Goal: Task Accomplishment & Management: Manage account settings

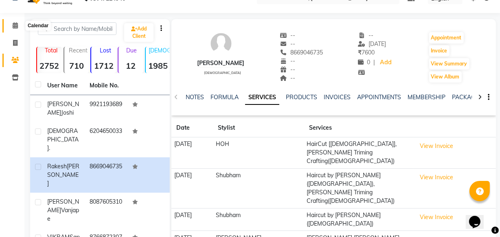
click at [8, 27] on span at bounding box center [15, 25] width 14 height 9
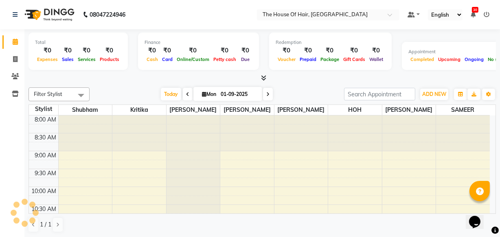
scroll to position [251, 0]
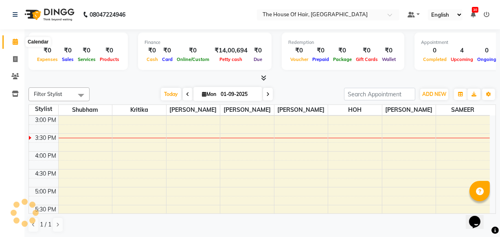
click at [11, 39] on span at bounding box center [15, 41] width 14 height 9
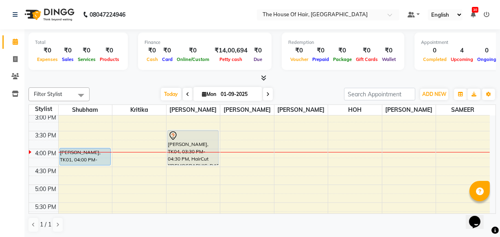
scroll to position [249, 0]
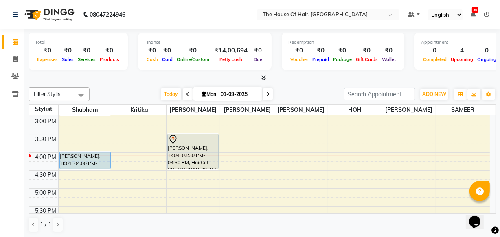
click at [337, 171] on div "8:00 AM 8:30 AM 9:00 AM 9:30 AM 10:00 AM 10:30 AM 11:00 AM 11:30 AM 12:00 PM 12…" at bounding box center [259, 116] width 461 height 501
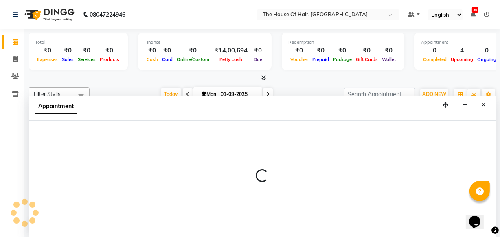
scroll to position [0, 0]
select select "80392"
select select "tentative"
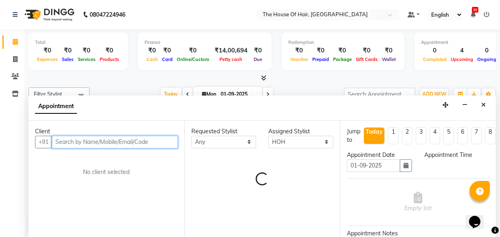
select select "990"
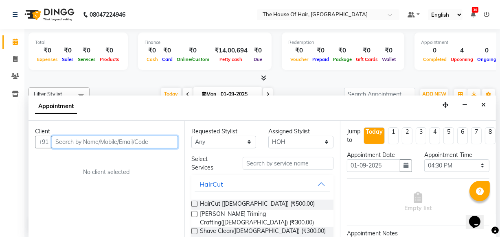
click at [81, 140] on input "text" at bounding box center [115, 142] width 126 height 13
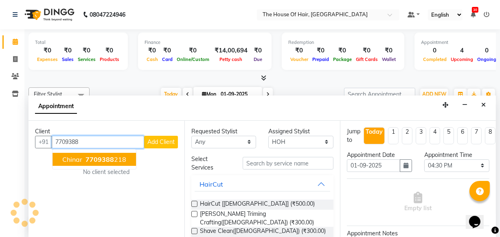
click at [85, 161] on ngb-highlight "7709388 218" at bounding box center [105, 160] width 42 height 8
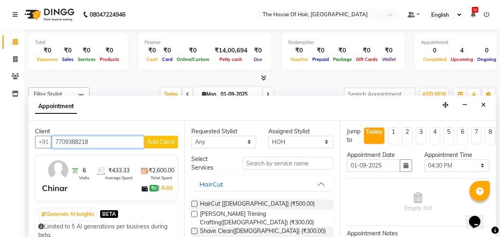
type input "7709388218"
click at [193, 204] on label at bounding box center [194, 204] width 6 height 6
click at [193, 204] on input "checkbox" at bounding box center [193, 204] width 5 height 5
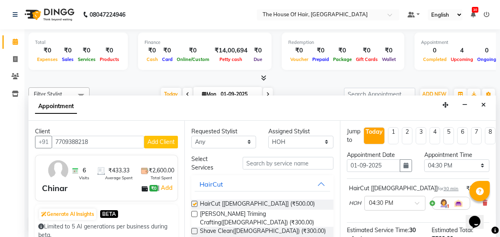
checkbox input "false"
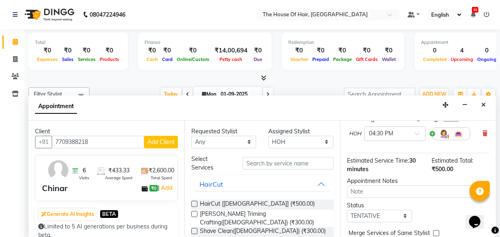
scroll to position [118, 0]
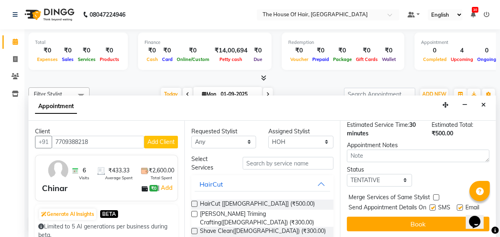
click at [436, 195] on label at bounding box center [436, 198] width 6 height 6
click at [436, 196] on input "checkbox" at bounding box center [435, 198] width 5 height 5
checkbox input "true"
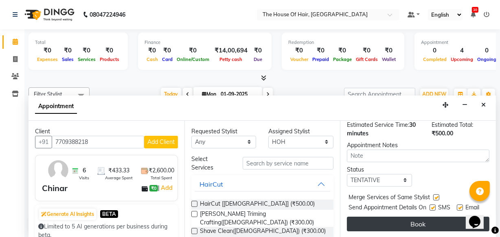
click at [390, 221] on button "Book" at bounding box center [418, 224] width 143 height 15
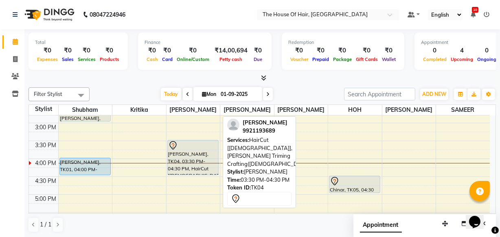
scroll to position [239, 0]
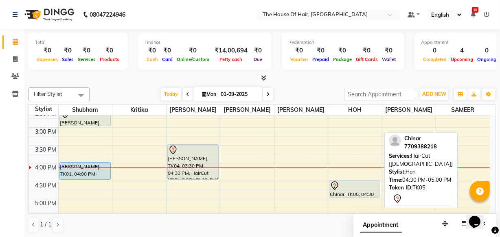
click at [358, 190] on div "Chinar, TK05, 04:30 PM-05:00 PM, HairCut [[DEMOGRAPHIC_DATA]]" at bounding box center [355, 189] width 51 height 17
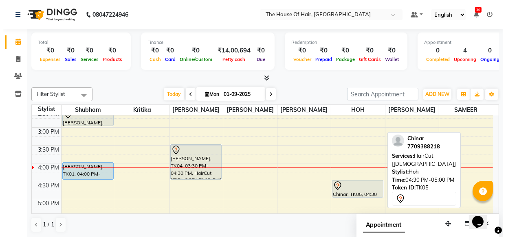
select select "7"
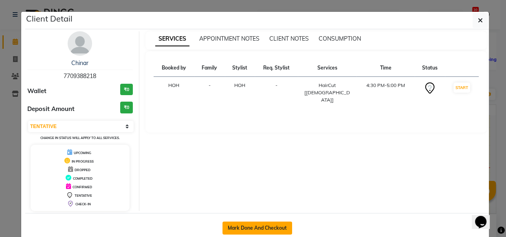
click at [232, 224] on button "Mark Done And Checkout" at bounding box center [257, 228] width 70 height 13
select select "service"
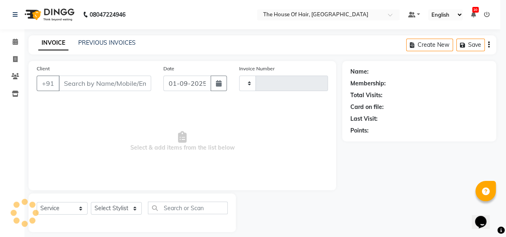
type input "1816"
select select "5992"
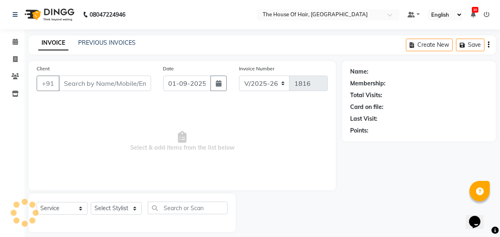
type input "7709388218"
select select "80392"
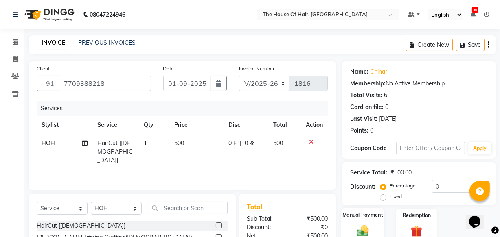
click at [369, 227] on img at bounding box center [363, 231] width 20 height 14
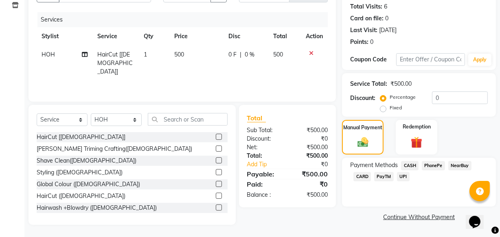
click at [405, 176] on span "UPI" at bounding box center [403, 176] width 13 height 9
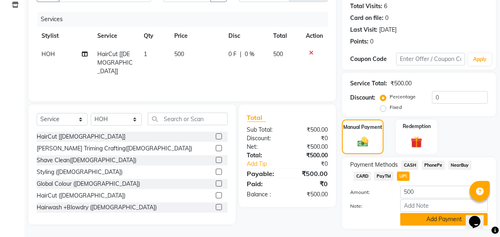
click at [420, 221] on button "Add Payment" at bounding box center [444, 219] width 88 height 13
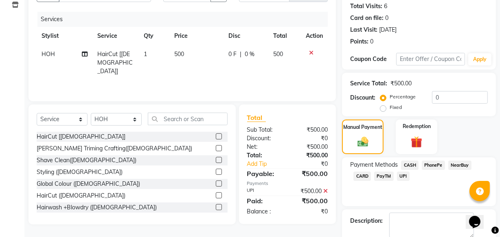
scroll to position [133, 0]
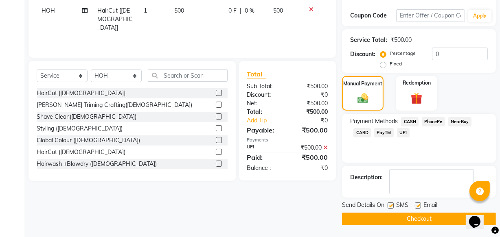
click at [394, 217] on button "Checkout" at bounding box center [419, 219] width 154 height 13
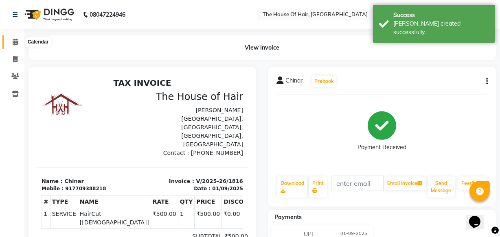
click at [11, 43] on span at bounding box center [15, 41] width 14 height 9
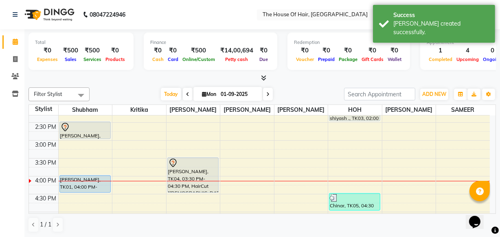
scroll to position [224, 0]
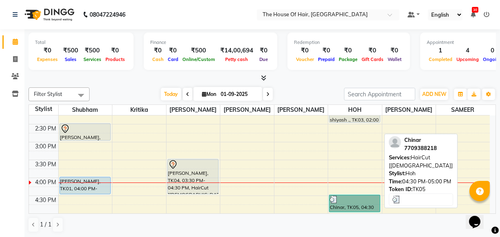
drag, startPoint x: 301, startPoint y: 151, endPoint x: 352, endPoint y: 202, distance: 72.0
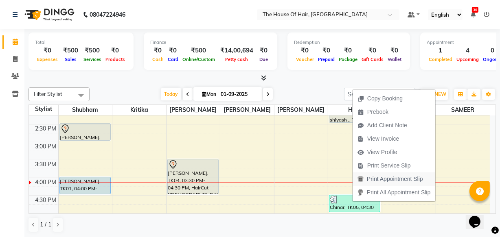
click at [378, 180] on span "Print Appointment Slip" at bounding box center [395, 179] width 56 height 9
click at [378, 183] on span "Print Appointment Slip" at bounding box center [397, 180] width 56 height 9
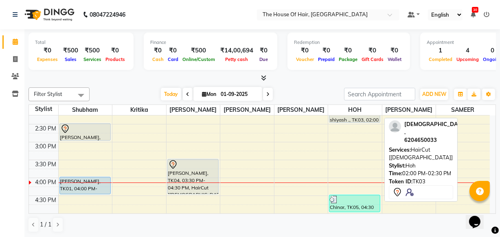
click at [354, 116] on div "shiyash ., TK03, 02:00 PM-02:30 PM, HairCut [[DEMOGRAPHIC_DATA]]" at bounding box center [355, 114] width 51 height 16
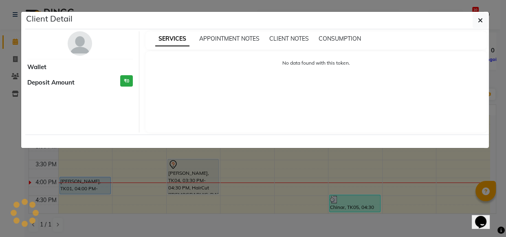
select select "7"
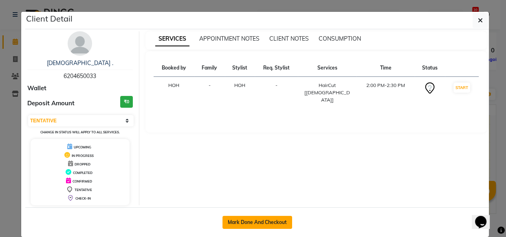
click at [248, 220] on button "Mark Done And Checkout" at bounding box center [257, 222] width 70 height 13
select select "service"
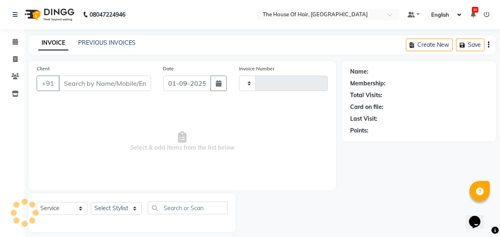
scroll to position [8, 0]
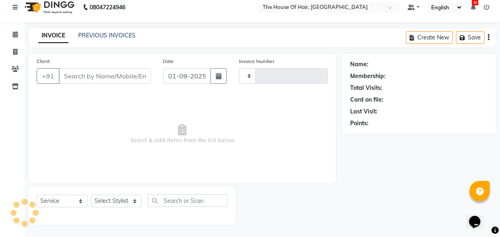
type input "1817"
select select "5992"
type input "6204650033"
select select "80392"
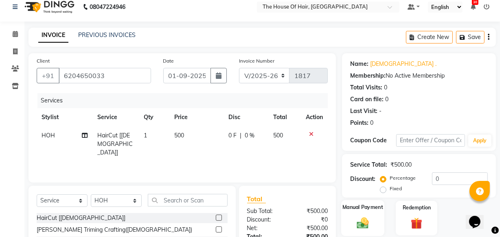
click at [374, 224] on div "Manual Payment" at bounding box center [362, 218] width 43 height 36
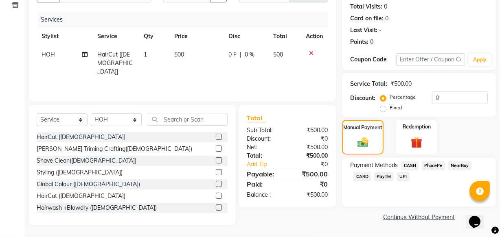
click at [403, 174] on span "UPI" at bounding box center [403, 176] width 13 height 9
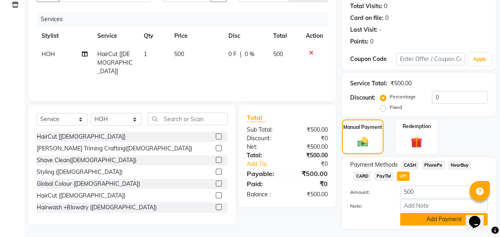
click at [418, 218] on button "Add Payment" at bounding box center [444, 219] width 88 height 13
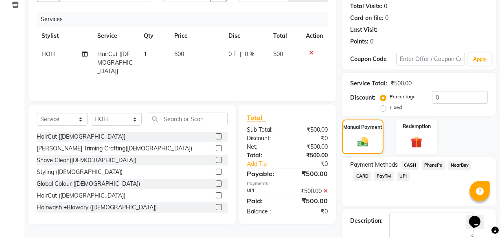
scroll to position [133, 0]
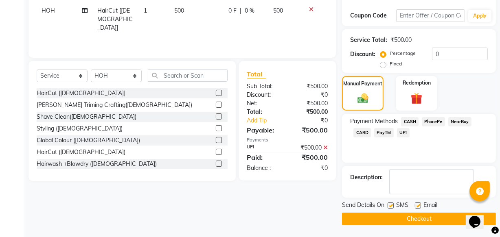
click at [406, 220] on button "Checkout" at bounding box center [419, 219] width 154 height 13
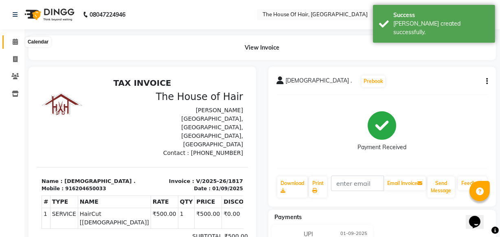
click at [13, 44] on icon at bounding box center [15, 42] width 5 height 6
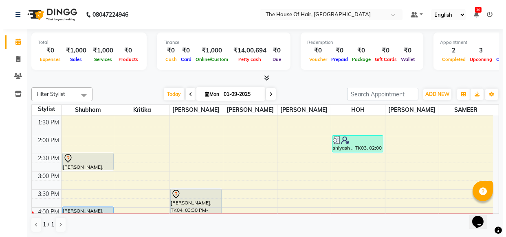
scroll to position [194, 0]
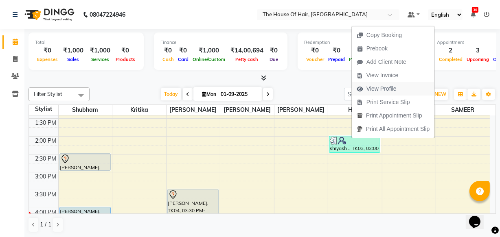
click at [377, 87] on span "View Profile" at bounding box center [382, 89] width 30 height 9
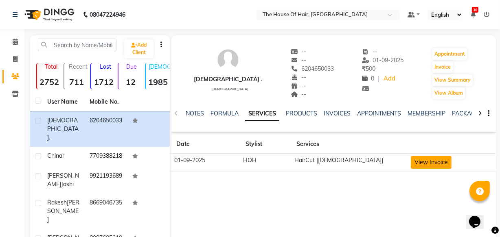
click at [415, 161] on button "View Invoice" at bounding box center [431, 162] width 41 height 13
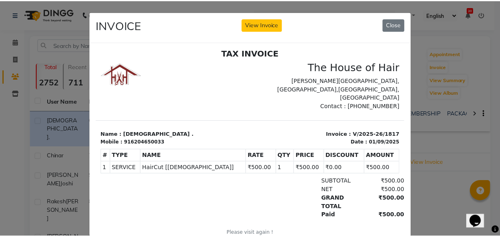
scroll to position [7, 0]
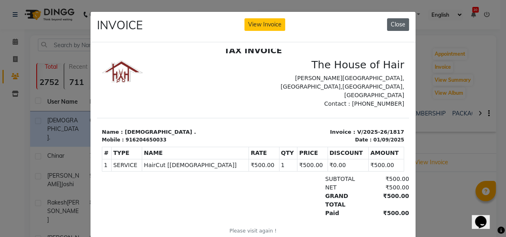
click at [395, 24] on button "Close" at bounding box center [398, 24] width 22 height 13
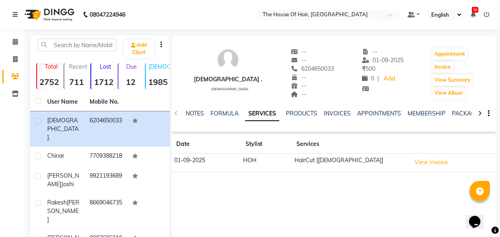
click at [489, 114] on icon "button" at bounding box center [489, 114] width 2 height 0
click at [414, 94] on div "shiyash . male -- -- 6204650033 -- -- -- -- 01-09-2025 ₹ 500 0 | Add Appointmen…" at bounding box center [333, 70] width 325 height 60
click at [448, 54] on button "Appointment" at bounding box center [450, 53] width 35 height 11
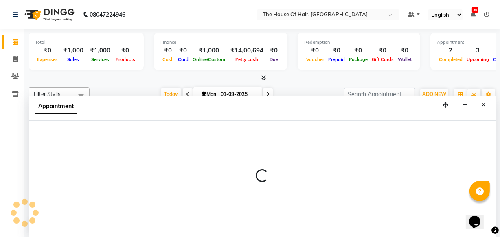
select select "tentative"
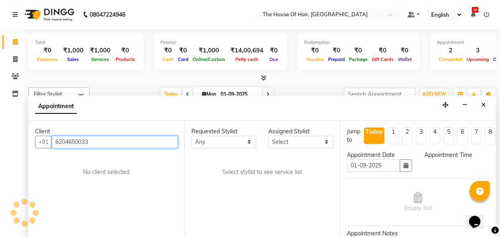
select select "540"
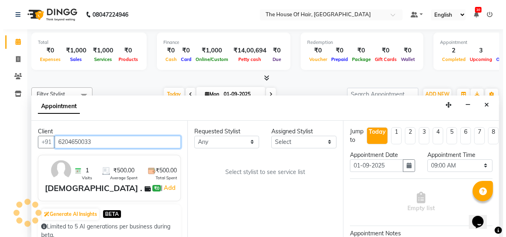
scroll to position [286, 0]
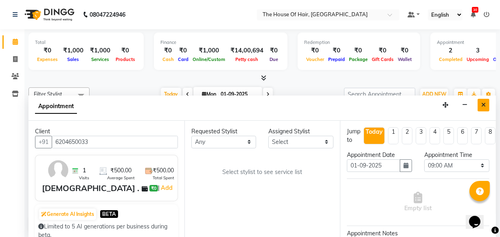
click at [484, 105] on icon "Close" at bounding box center [483, 105] width 4 height 6
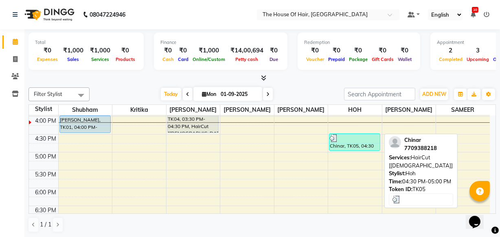
click at [360, 141] on div "Chinar, TK05, 04:30 PM-05:00 PM, HairCut [[DEMOGRAPHIC_DATA]]" at bounding box center [355, 142] width 51 height 17
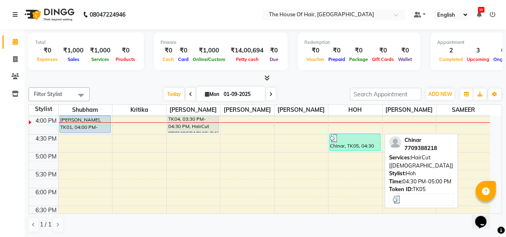
select select "3"
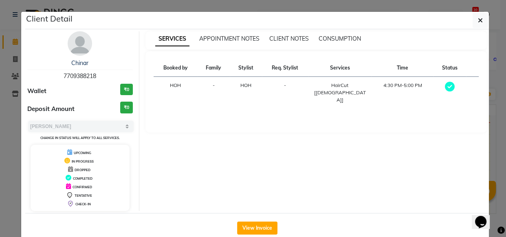
click at [76, 171] on span "DROPPED" at bounding box center [83, 170] width 16 height 4
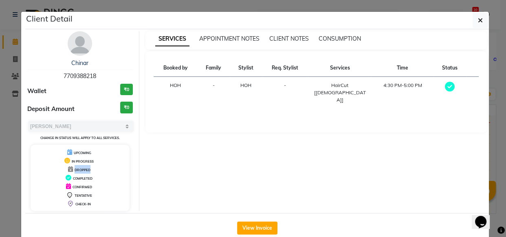
click at [76, 171] on span "DROPPED" at bounding box center [83, 170] width 16 height 4
click at [68, 170] on icon at bounding box center [70, 170] width 5 height 6
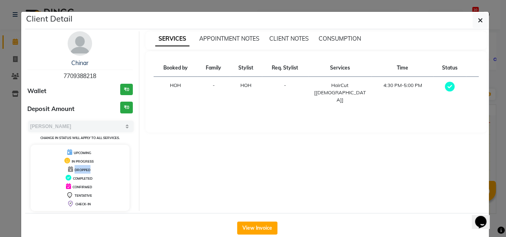
click at [68, 170] on icon at bounding box center [70, 170] width 5 height 6
drag, startPoint x: 66, startPoint y: 170, endPoint x: 210, endPoint y: 178, distance: 144.4
click at [210, 178] on div "SERVICES APPOINTMENT NOTES CLIENT NOTES CONSUMPTION Booked by Family Stylist Re…" at bounding box center [316, 121] width 354 height 180
click at [445, 87] on icon at bounding box center [450, 87] width 10 height 10
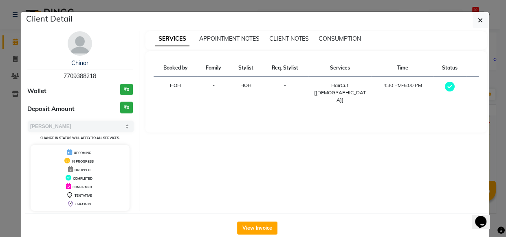
click at [445, 87] on icon at bounding box center [450, 87] width 10 height 10
click at [412, 84] on td "4:30 PM-5:00 PM" at bounding box center [402, 93] width 62 height 32
click at [257, 229] on button "View Invoice" at bounding box center [257, 228] width 40 height 13
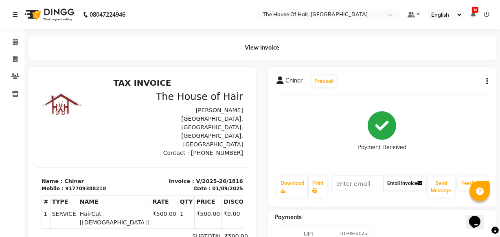
scroll to position [65, 0]
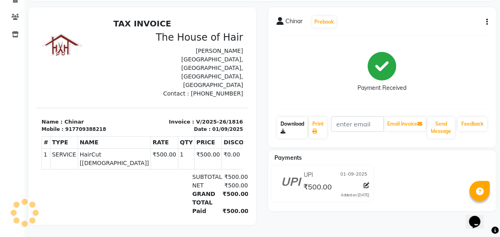
click at [286, 125] on link "Download" at bounding box center [292, 127] width 30 height 21
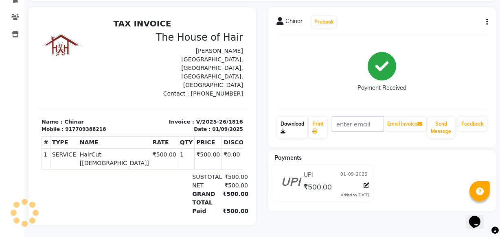
click at [286, 125] on link "Download" at bounding box center [292, 127] width 30 height 21
click at [485, 18] on button "button" at bounding box center [485, 22] width 5 height 9
click at [462, 18] on div "Edit Item Staff" at bounding box center [454, 22] width 39 height 10
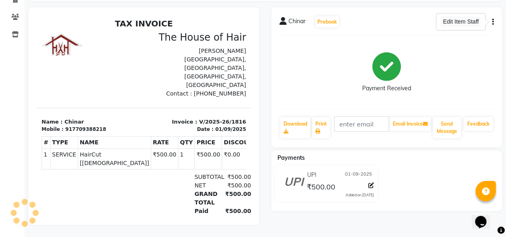
select select "80392"
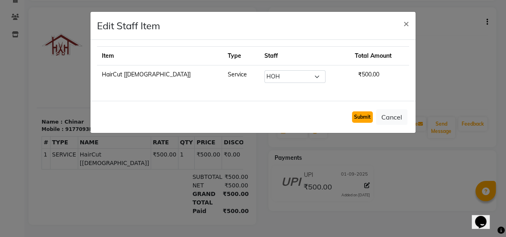
click at [366, 119] on button "Submit" at bounding box center [362, 117] width 21 height 11
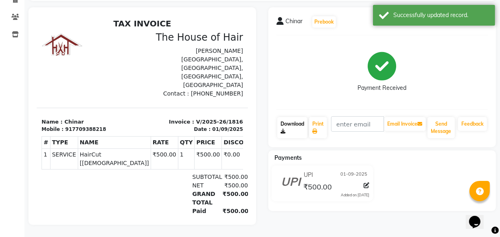
click at [295, 124] on link "Download" at bounding box center [292, 127] width 30 height 21
click at [319, 122] on link "Print" at bounding box center [318, 127] width 18 height 21
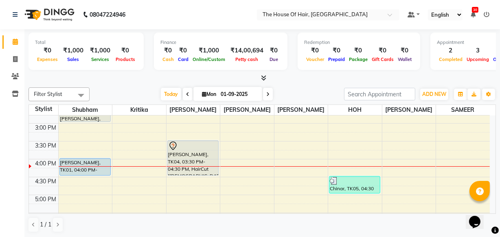
scroll to position [242, 0]
click at [380, 189] on div "8:00 AM 8:30 AM 9:00 AM 9:30 AM 10:00 AM 10:30 AM 11:00 AM 11:30 AM 12:00 PM 12…" at bounding box center [259, 124] width 461 height 501
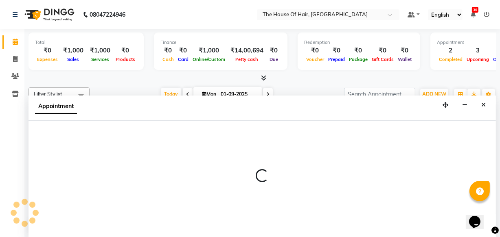
scroll to position [0, 0]
select select "80392"
select select "1005"
select select "tentative"
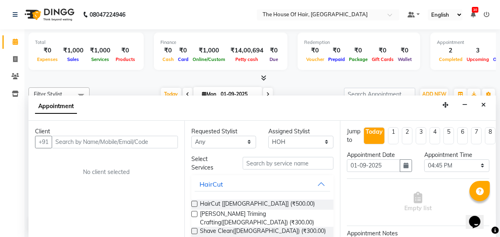
click at [63, 141] on input "text" at bounding box center [115, 142] width 126 height 13
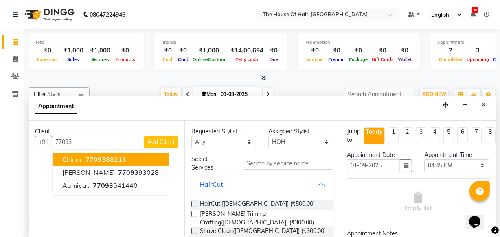
click at [79, 159] on span "Chinar" at bounding box center [72, 160] width 20 height 8
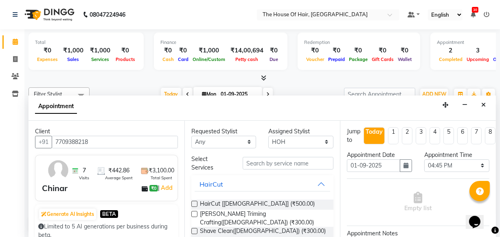
type input "7709388218"
click at [195, 204] on label at bounding box center [194, 204] width 6 height 6
click at [195, 204] on input "checkbox" at bounding box center [193, 204] width 5 height 5
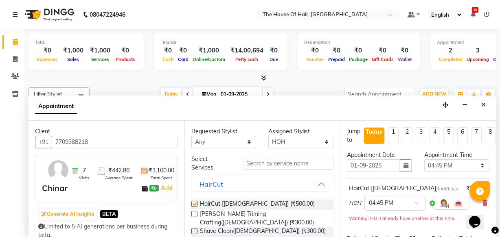
checkbox input "false"
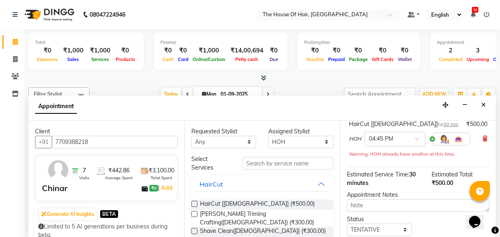
scroll to position [69, 0]
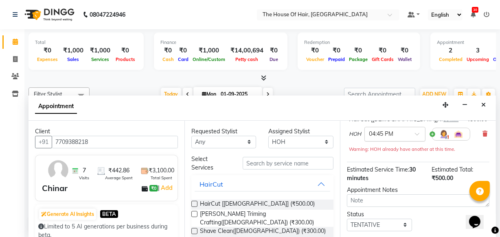
click at [416, 133] on span at bounding box center [420, 136] width 10 height 9
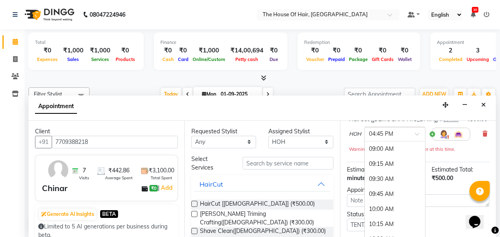
scroll to position [469, 0]
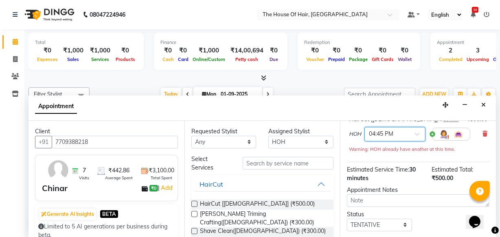
click at [418, 134] on span at bounding box center [420, 136] width 10 height 9
click at [384, 132] on input "text" at bounding box center [387, 134] width 36 height 9
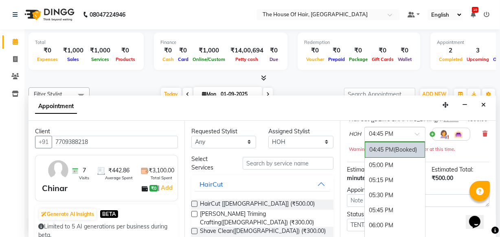
click at [391, 145] on div "04:45 PM (Booked)" at bounding box center [395, 150] width 60 height 16
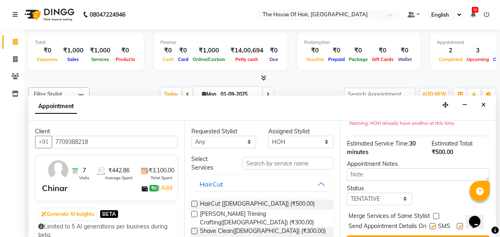
scroll to position [103, 0]
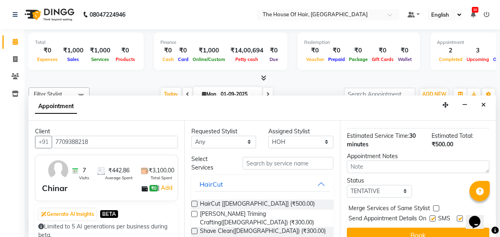
click at [434, 207] on label at bounding box center [436, 209] width 6 height 6
click at [434, 207] on input "checkbox" at bounding box center [435, 209] width 5 height 5
checkbox input "true"
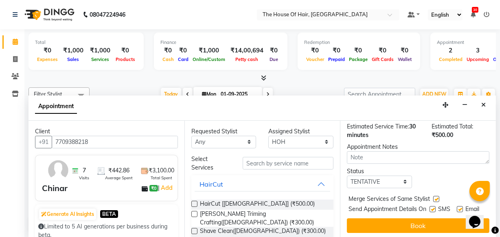
scroll to position [126, 0]
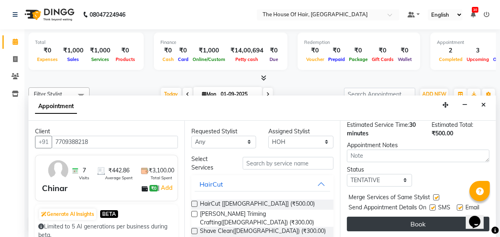
click at [400, 222] on button "Book" at bounding box center [418, 224] width 143 height 15
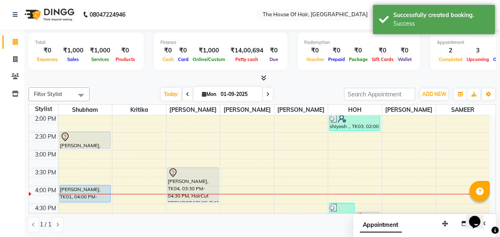
scroll to position [216, 0]
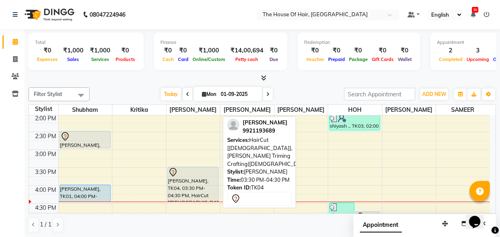
click at [191, 186] on div "[PERSON_NAME], TK04, 03:30 PM-04:30 PM, HairCut [[DEMOGRAPHIC_DATA]],[PERSON_NA…" at bounding box center [193, 184] width 51 height 35
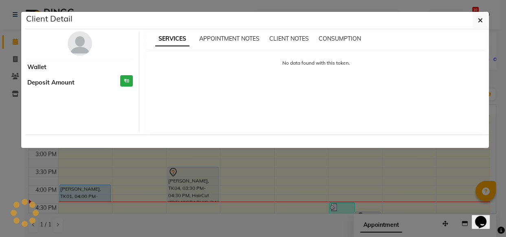
select select "7"
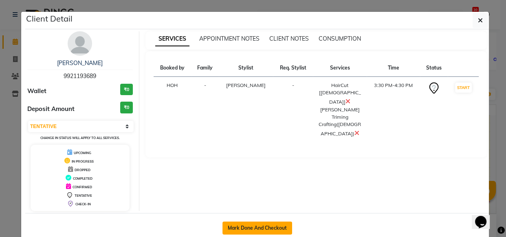
click at [250, 225] on button "Mark Done And Checkout" at bounding box center [257, 228] width 70 height 13
select select "service"
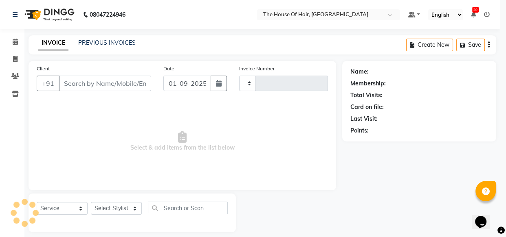
type input "1818"
select select "5992"
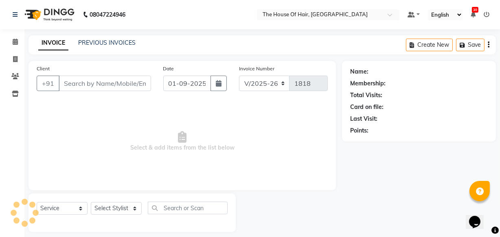
type input "9921193689"
select select "42812"
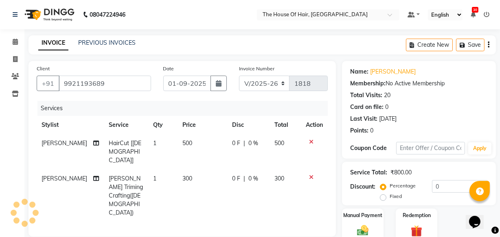
click at [311, 175] on icon at bounding box center [311, 178] width 4 height 6
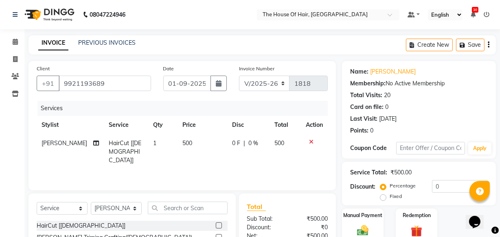
click at [183, 147] on span "500" at bounding box center [187, 143] width 10 height 7
select select "42812"
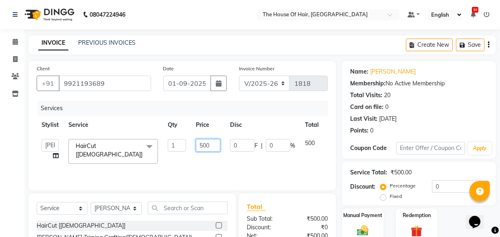
click at [213, 143] on input "500" at bounding box center [208, 145] width 24 height 13
type input "5"
type input "400"
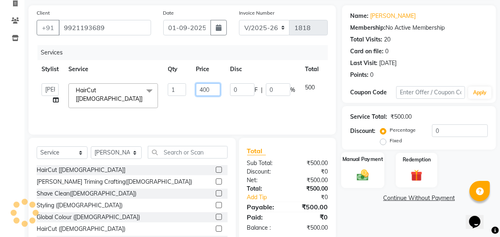
scroll to position [61, 0]
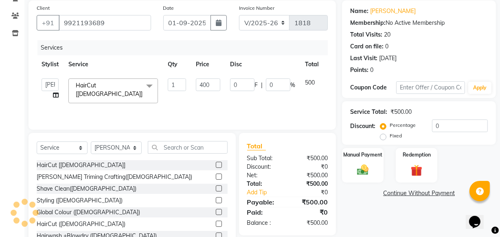
click at [362, 183] on div "Name: [PERSON_NAME] Membership: No Active Membership Total Visits: 20 Card on f…" at bounding box center [422, 126] width 160 height 253
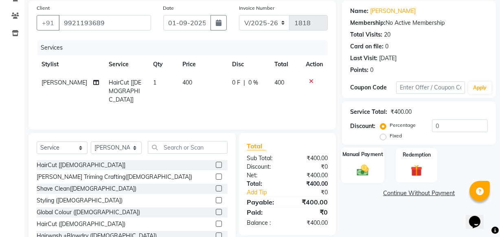
click at [360, 167] on img at bounding box center [363, 170] width 20 height 14
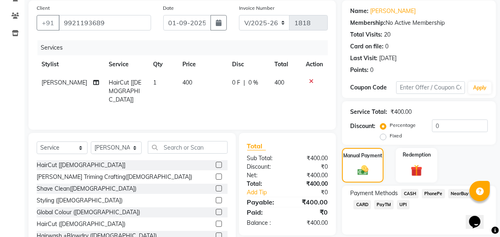
click at [404, 207] on span "UPI" at bounding box center [403, 204] width 13 height 9
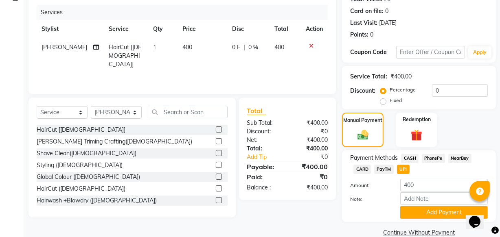
scroll to position [110, 0]
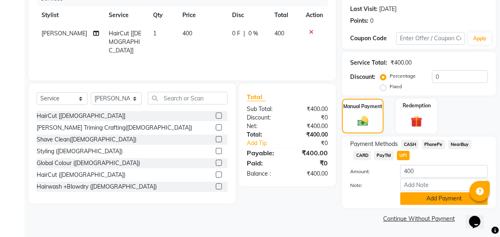
click at [420, 200] on button "Add Payment" at bounding box center [444, 199] width 88 height 13
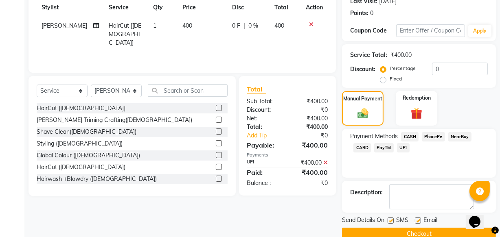
scroll to position [133, 0]
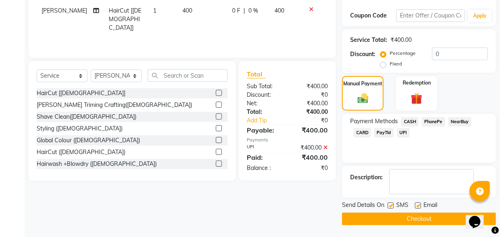
click at [366, 219] on button "Checkout" at bounding box center [419, 219] width 154 height 13
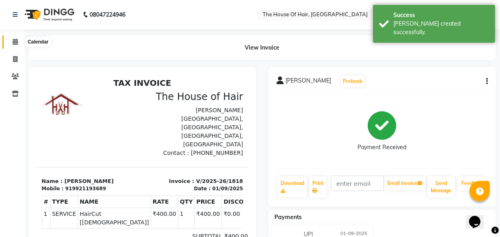
click at [15, 42] on icon at bounding box center [15, 42] width 5 height 6
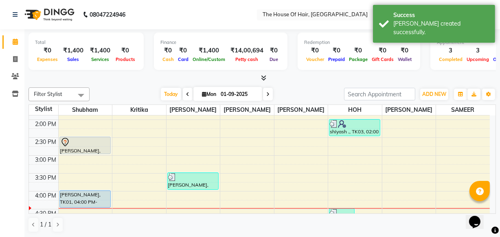
scroll to position [210, 0]
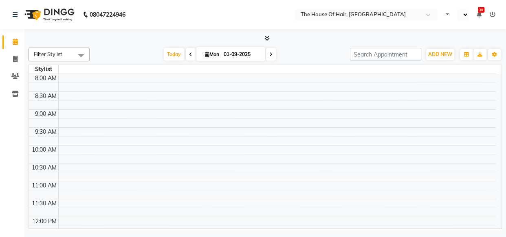
select select "en"
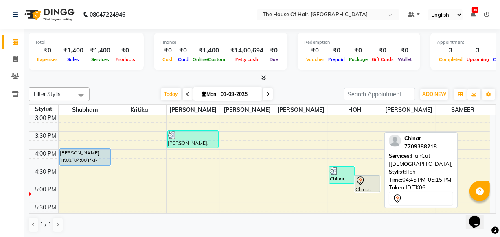
click at [363, 189] on div "Chinar, TK06, 04:45 PM-05:15 PM, HairCut [Male]" at bounding box center [367, 184] width 25 height 16
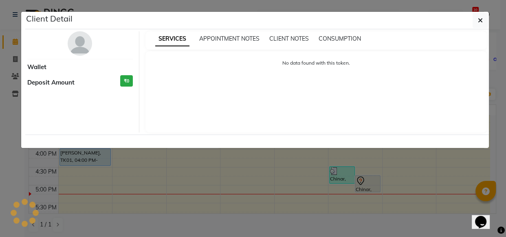
select select "7"
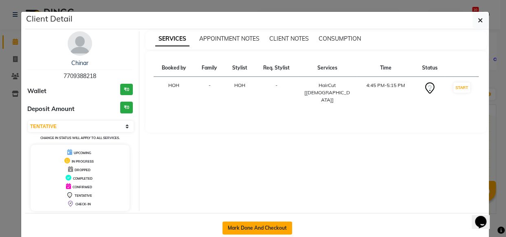
click at [241, 230] on button "Mark Done And Checkout" at bounding box center [257, 228] width 70 height 13
select select "service"
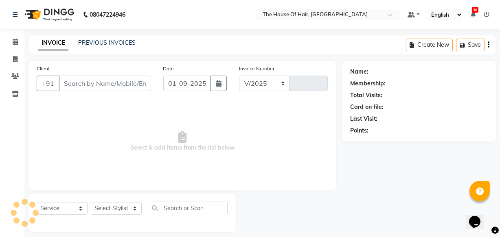
select select "5992"
type input "1819"
type input "7709388218"
select select "80392"
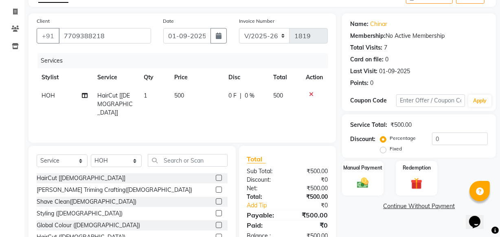
scroll to position [89, 0]
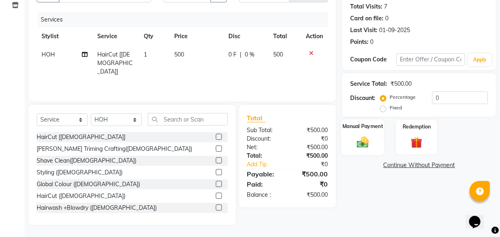
click at [366, 141] on img at bounding box center [363, 142] width 20 height 14
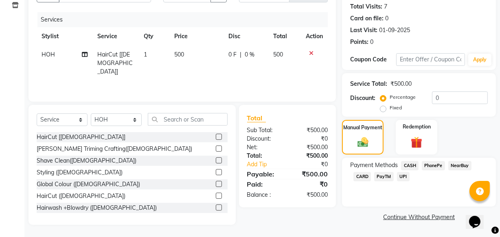
click at [403, 179] on span "UPI" at bounding box center [403, 176] width 13 height 9
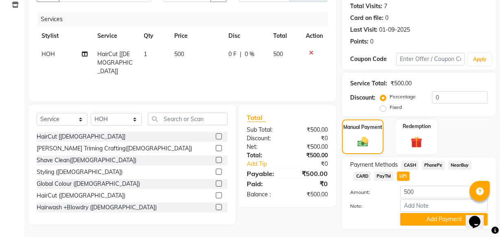
scroll to position [110, 0]
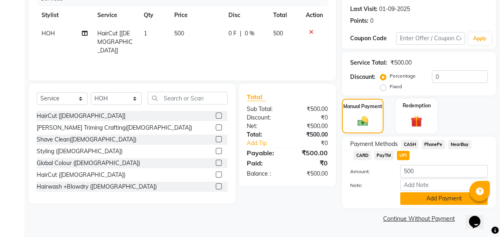
click at [427, 201] on button "Add Payment" at bounding box center [444, 199] width 88 height 13
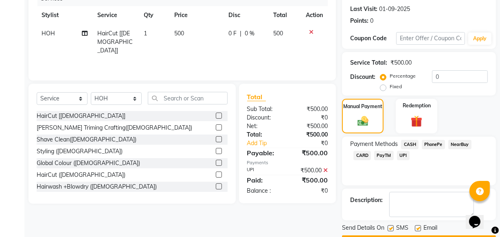
scroll to position [133, 0]
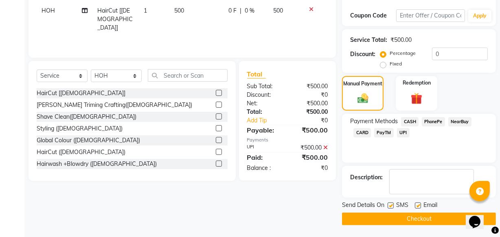
click at [368, 219] on button "Checkout" at bounding box center [419, 219] width 154 height 13
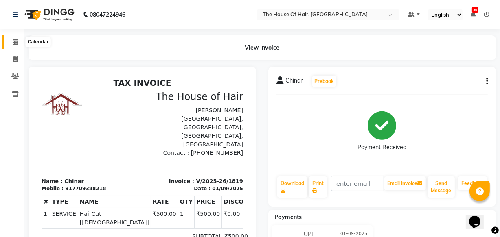
click at [16, 42] on icon at bounding box center [15, 42] width 5 height 6
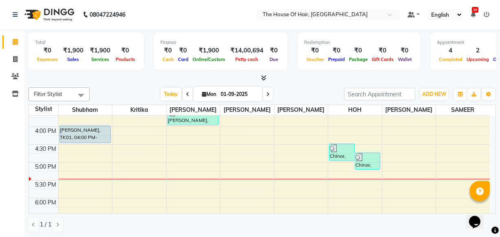
scroll to position [276, 0]
click at [330, 179] on div "8:00 AM 8:30 AM 9:00 AM 9:30 AM 10:00 AM 10:30 AM 11:00 AM 11:30 AM 12:00 PM 12…" at bounding box center [259, 90] width 461 height 501
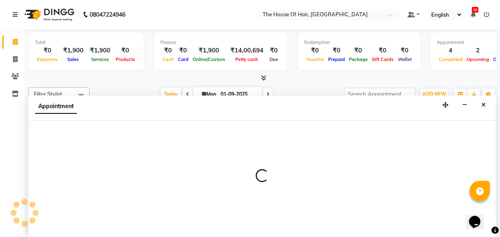
scroll to position [0, 0]
select select "80392"
select select "tentative"
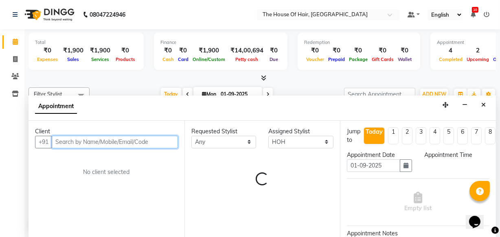
select select "1050"
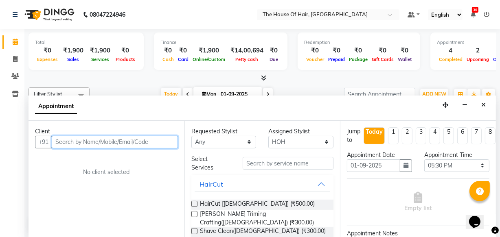
click at [84, 143] on input "text" at bounding box center [115, 142] width 126 height 13
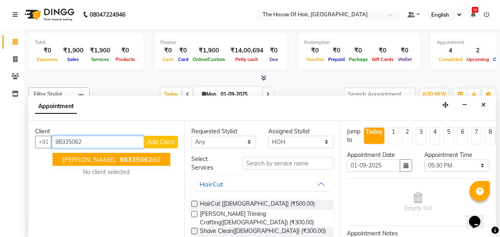
click at [118, 159] on ngb-highlight "98335062 60" at bounding box center [139, 160] width 42 height 8
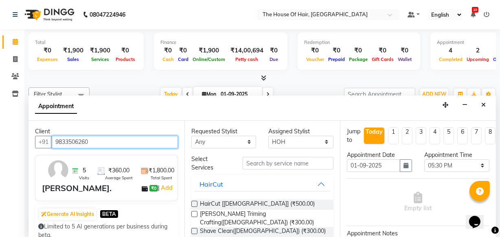
type input "9833506260"
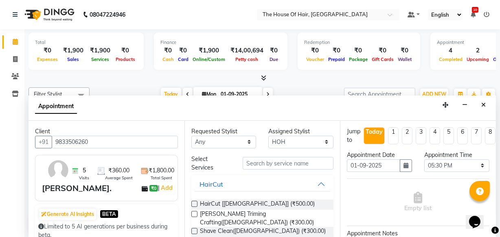
click at [191, 202] on label at bounding box center [194, 204] width 6 height 6
click at [191, 202] on input "checkbox" at bounding box center [193, 204] width 5 height 5
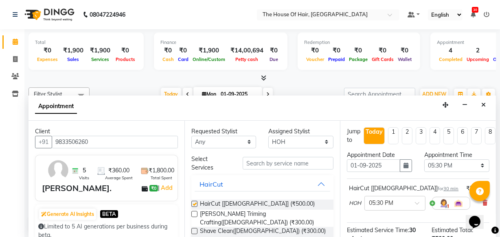
checkbox input "false"
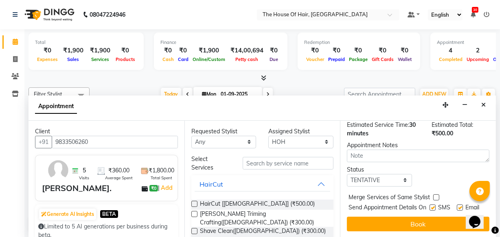
scroll to position [118, 0]
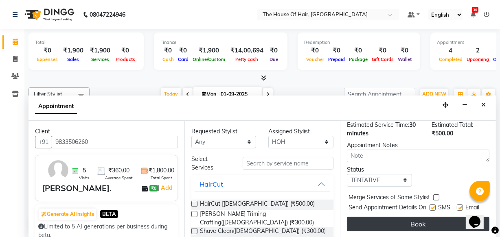
click at [404, 217] on button "Book" at bounding box center [418, 224] width 143 height 15
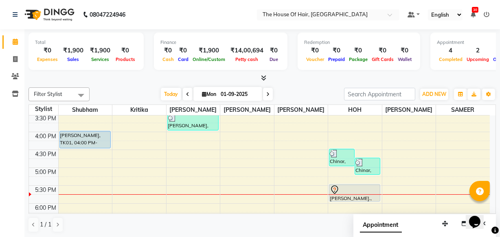
scroll to position [265, 0]
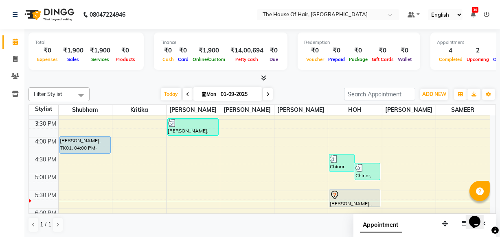
click at [268, 95] on icon at bounding box center [267, 94] width 3 height 5
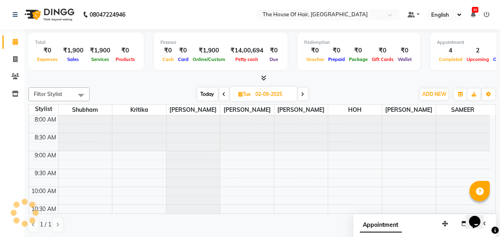
scroll to position [322, 0]
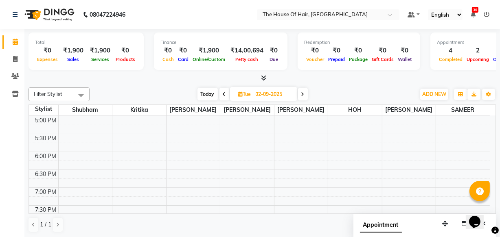
click at [224, 95] on icon at bounding box center [224, 94] width 3 height 5
type input "01-09-2025"
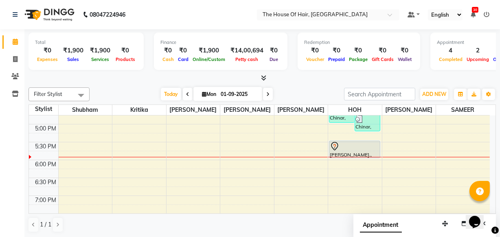
scroll to position [316, 0]
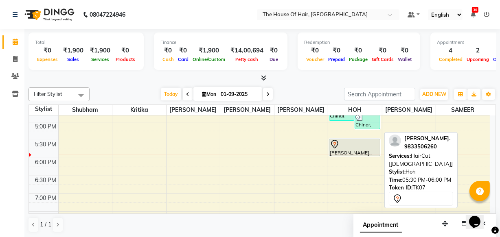
click at [345, 149] on div "Nakul., TK07, 05:30 PM-06:00 PM, HairCut [Male]" at bounding box center [355, 147] width 51 height 17
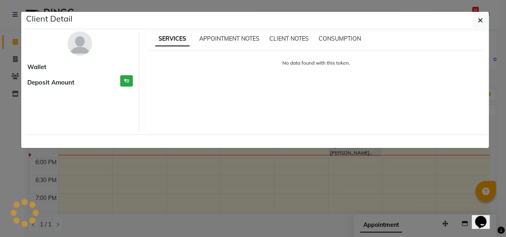
select select "7"
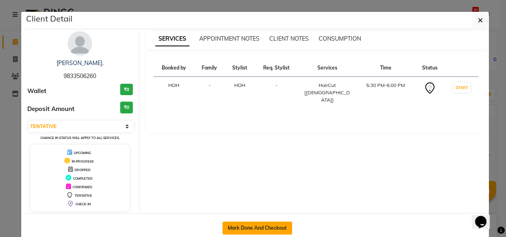
click at [265, 232] on button "Mark Done And Checkout" at bounding box center [257, 228] width 70 height 13
select select "5992"
select select "service"
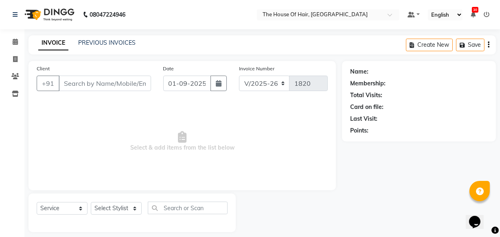
type input "9833506260"
select select "80392"
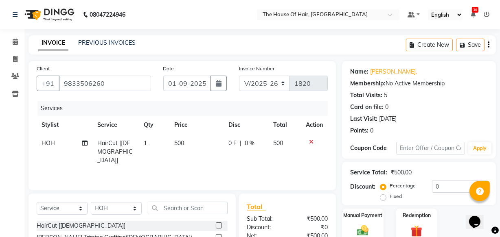
click at [186, 143] on td "500" at bounding box center [197, 151] width 54 height 35
select select "80392"
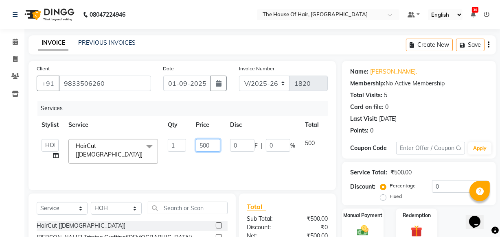
click at [202, 142] on input "500" at bounding box center [208, 145] width 24 height 13
type input "400"
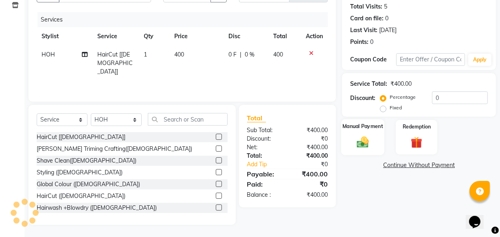
click at [355, 136] on img at bounding box center [363, 142] width 20 height 14
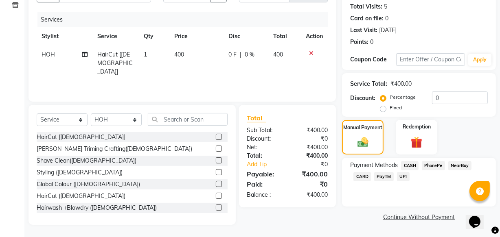
click at [398, 177] on span "UPI" at bounding box center [403, 176] width 13 height 9
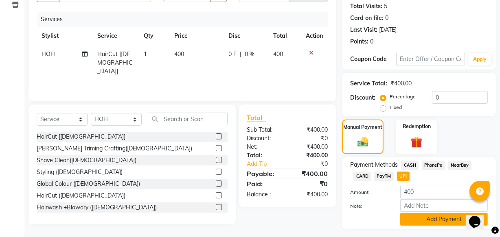
scroll to position [110, 0]
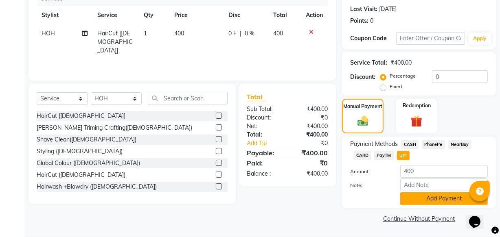
click at [429, 197] on button "Add Payment" at bounding box center [444, 199] width 88 height 13
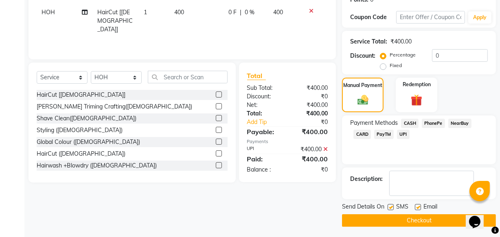
scroll to position [133, 0]
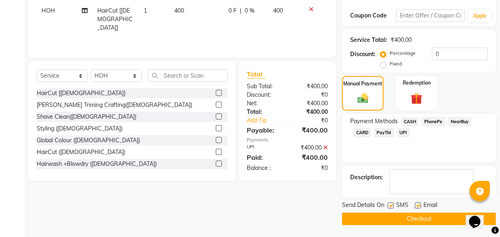
click at [432, 222] on button "Checkout" at bounding box center [419, 219] width 154 height 13
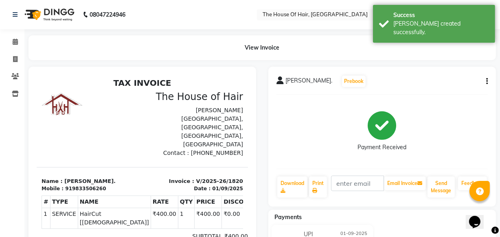
select select "service"
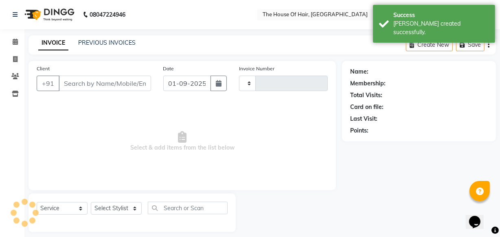
type input "1821"
select select "5992"
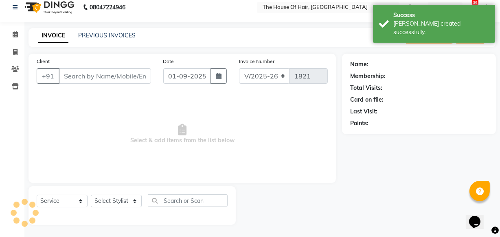
type input "9833506260"
select select "80392"
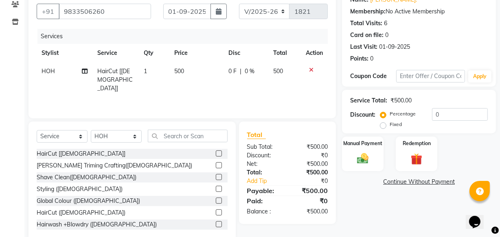
scroll to position [0, 0]
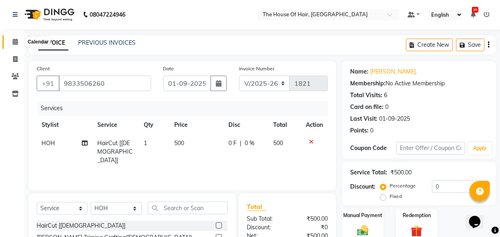
click at [16, 46] on span at bounding box center [15, 41] width 14 height 9
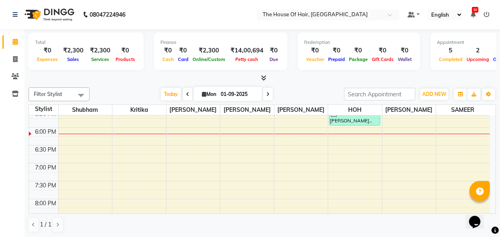
scroll to position [345, 0]
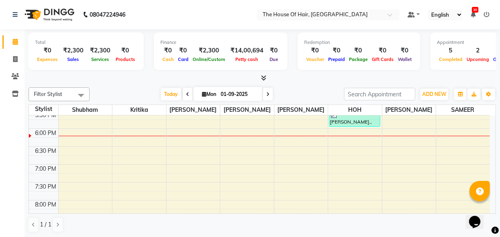
click at [295, 169] on div "8:00 AM 8:30 AM 9:00 AM 9:30 AM 10:00 AM 10:30 AM 11:00 AM 11:30 AM 12:00 PM 12…" at bounding box center [259, 21] width 461 height 501
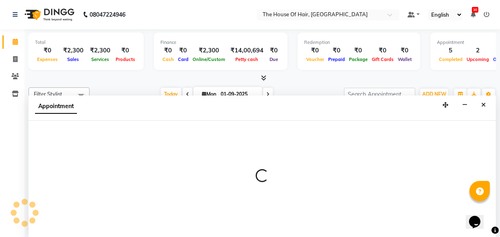
select select "57808"
select select "1140"
select select "tentative"
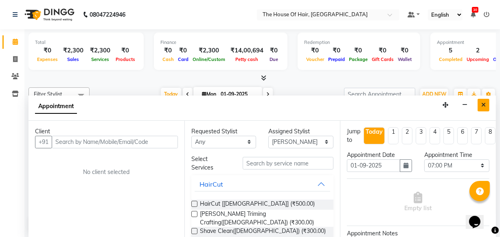
click at [481, 105] on button "Close" at bounding box center [484, 105] width 12 height 13
